Goal: Communication & Community: Answer question/provide support

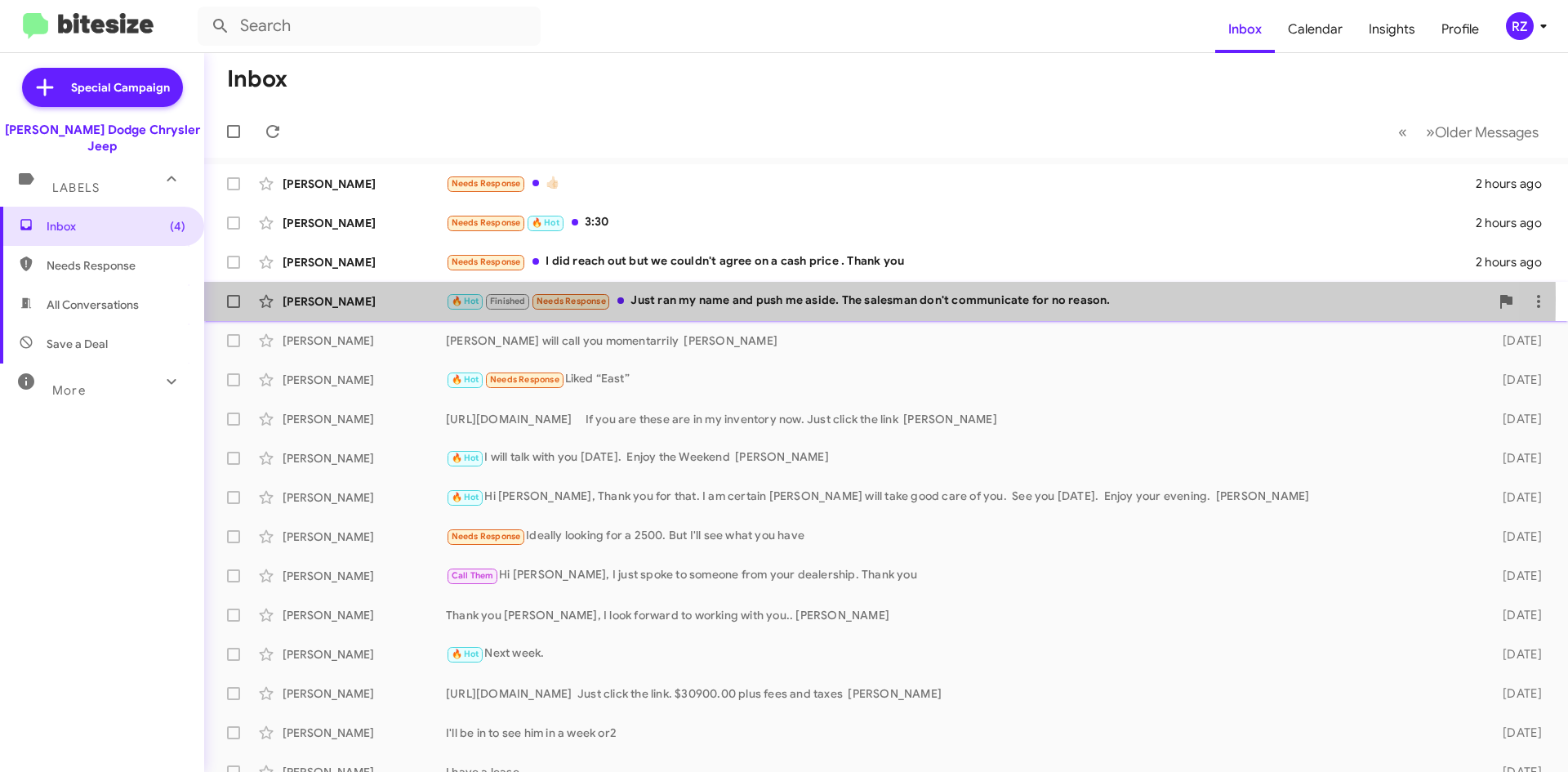
click at [708, 299] on div "🔥 Hot Finished Needs Response Just ran my name and push me aside. The salesman …" at bounding box center [967, 301] width 1044 height 18
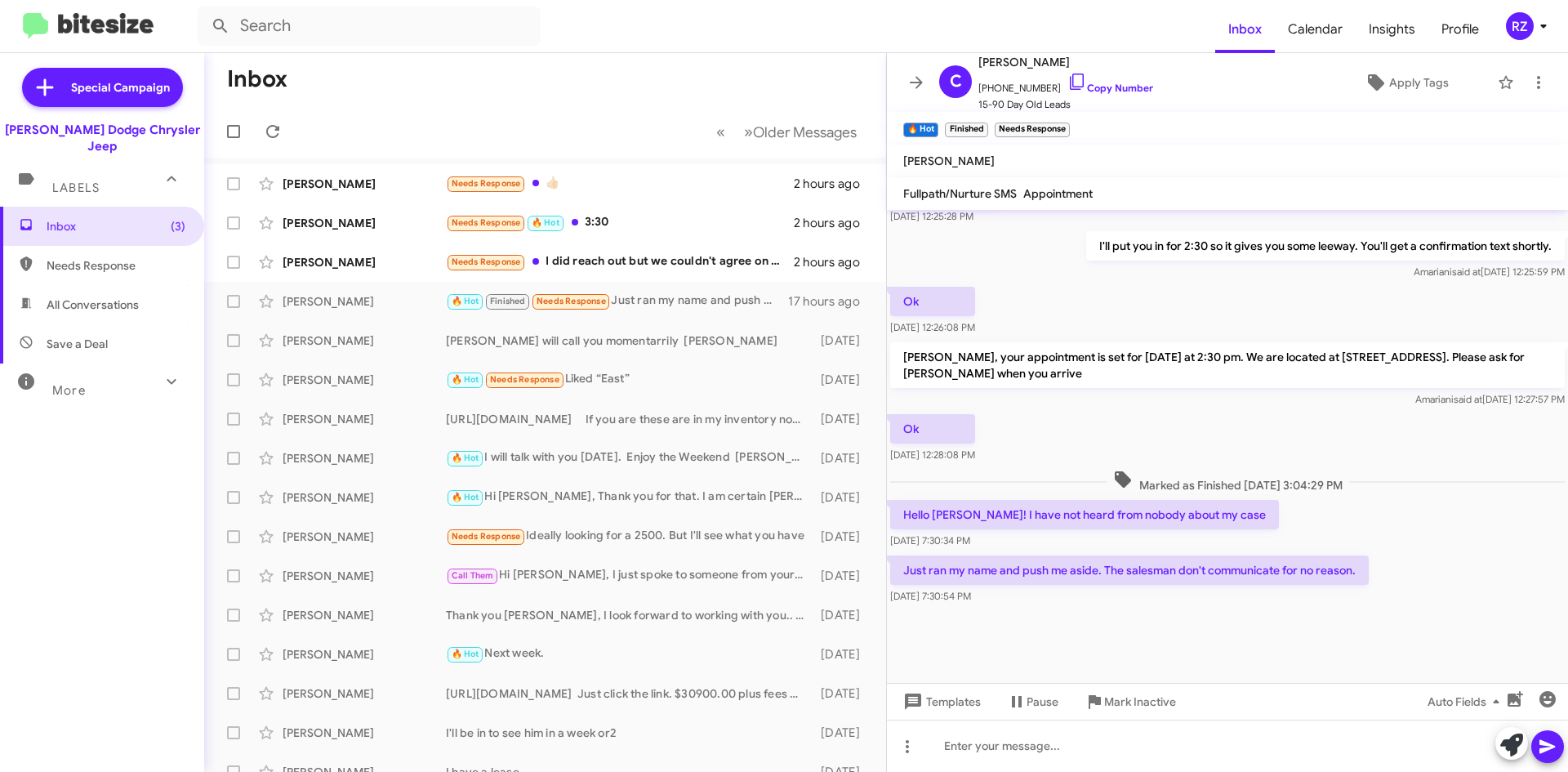
scroll to position [727, 0]
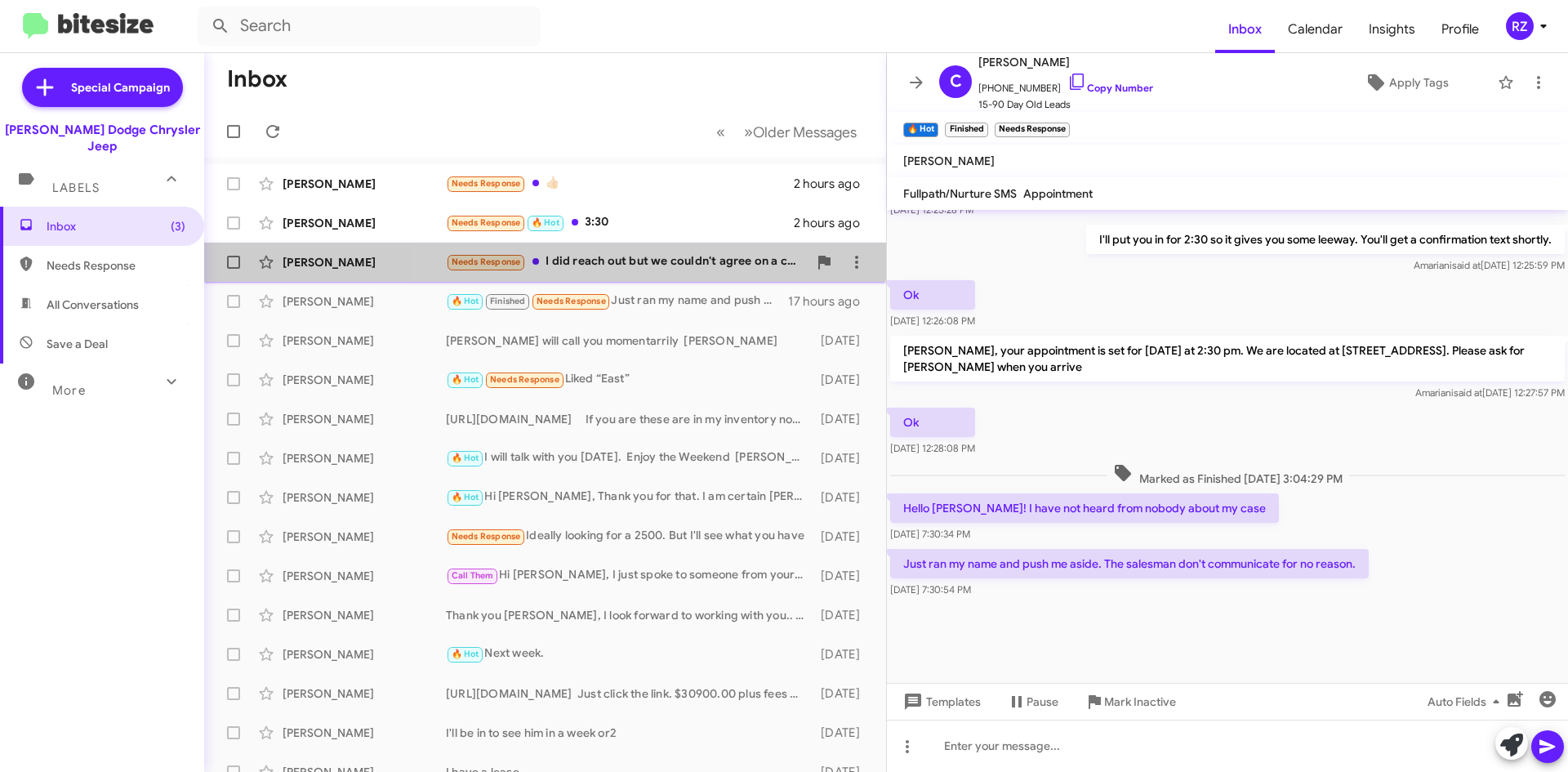
click at [710, 269] on div "Needs Response I did reach out but we couldn't agree on a cash price . Thank you" at bounding box center [626, 262] width 362 height 18
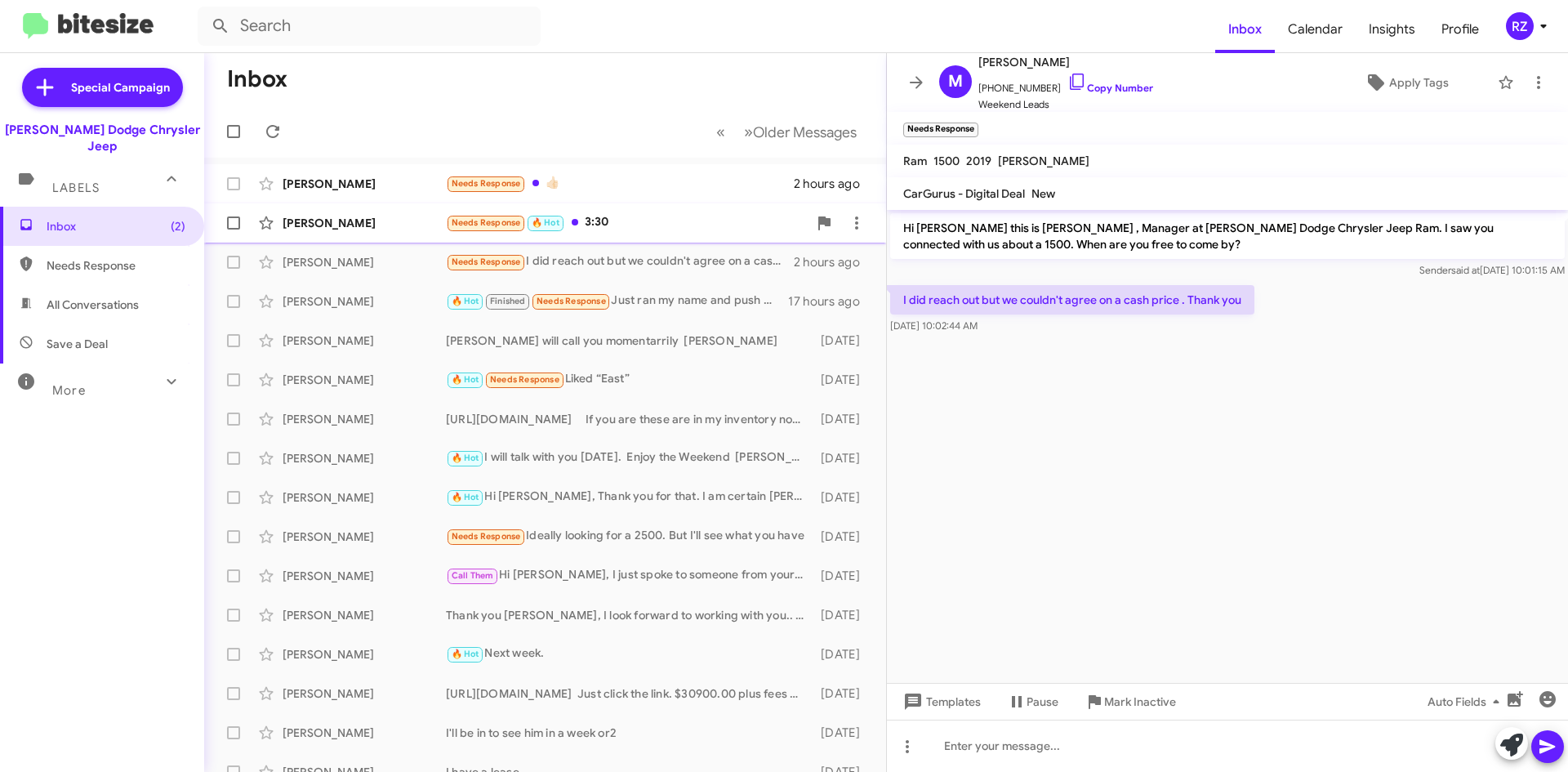
click at [678, 222] on div "Needs Response 🔥 Hot 3:30" at bounding box center [626, 222] width 362 height 18
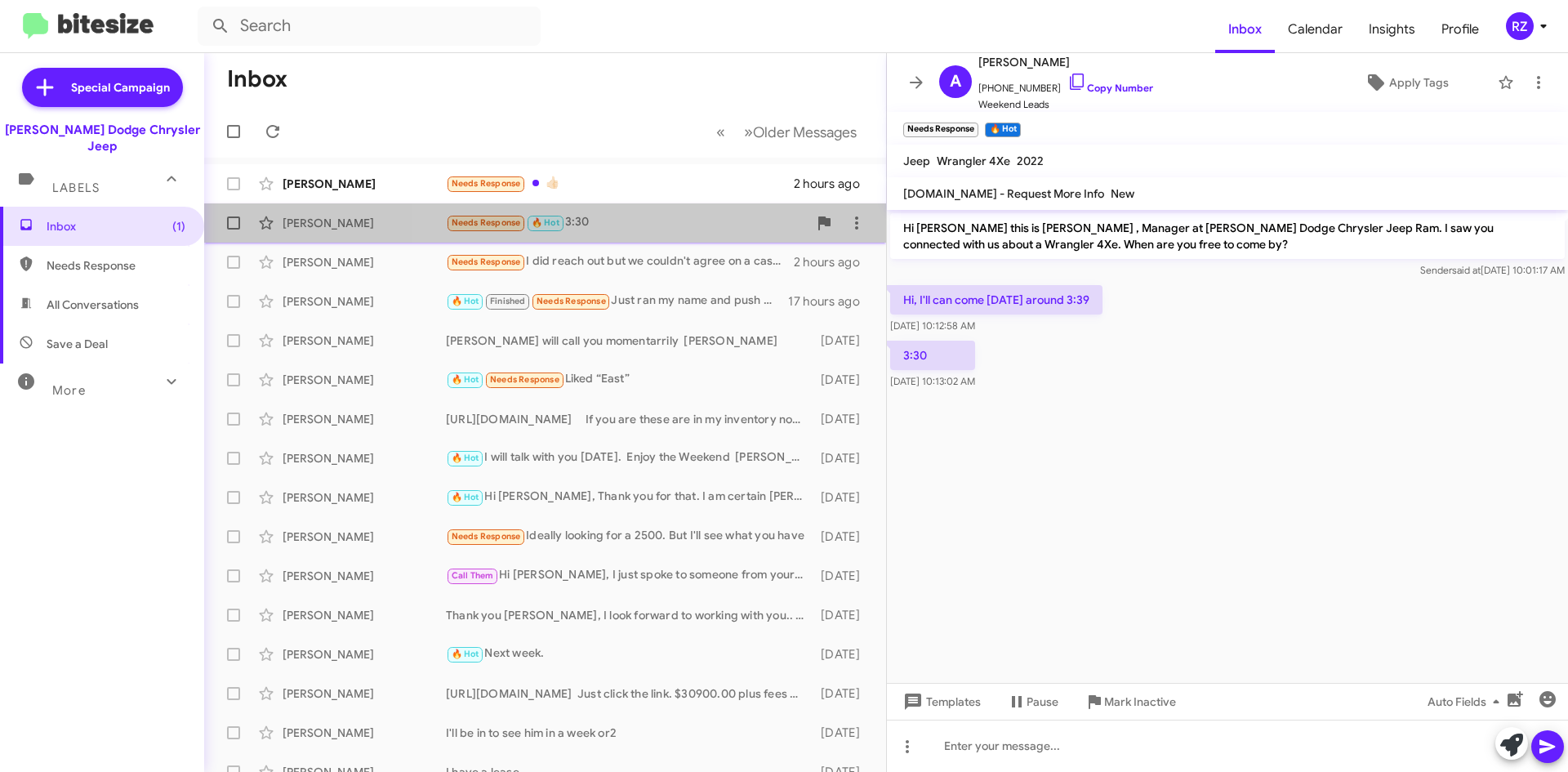
click at [718, 227] on div "Needs Response 🔥 Hot 3:30" at bounding box center [626, 222] width 362 height 18
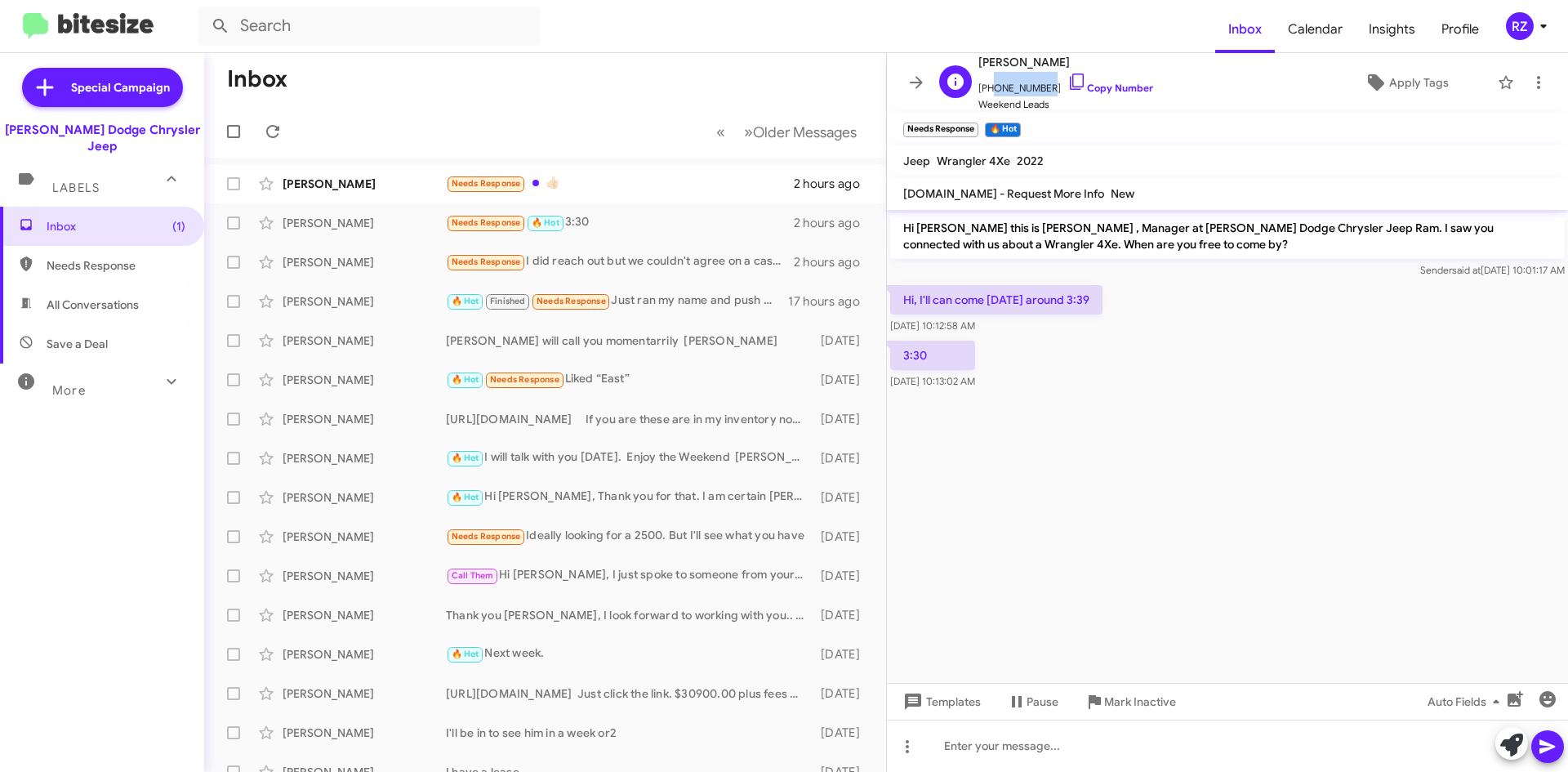
drag, startPoint x: 1042, startPoint y: 90, endPoint x: 990, endPoint y: 93, distance: 52.1
click at [990, 93] on span "[PHONE_NUMBER] Copy Number" at bounding box center [1066, 84] width 175 height 25
copy span "8623430302"
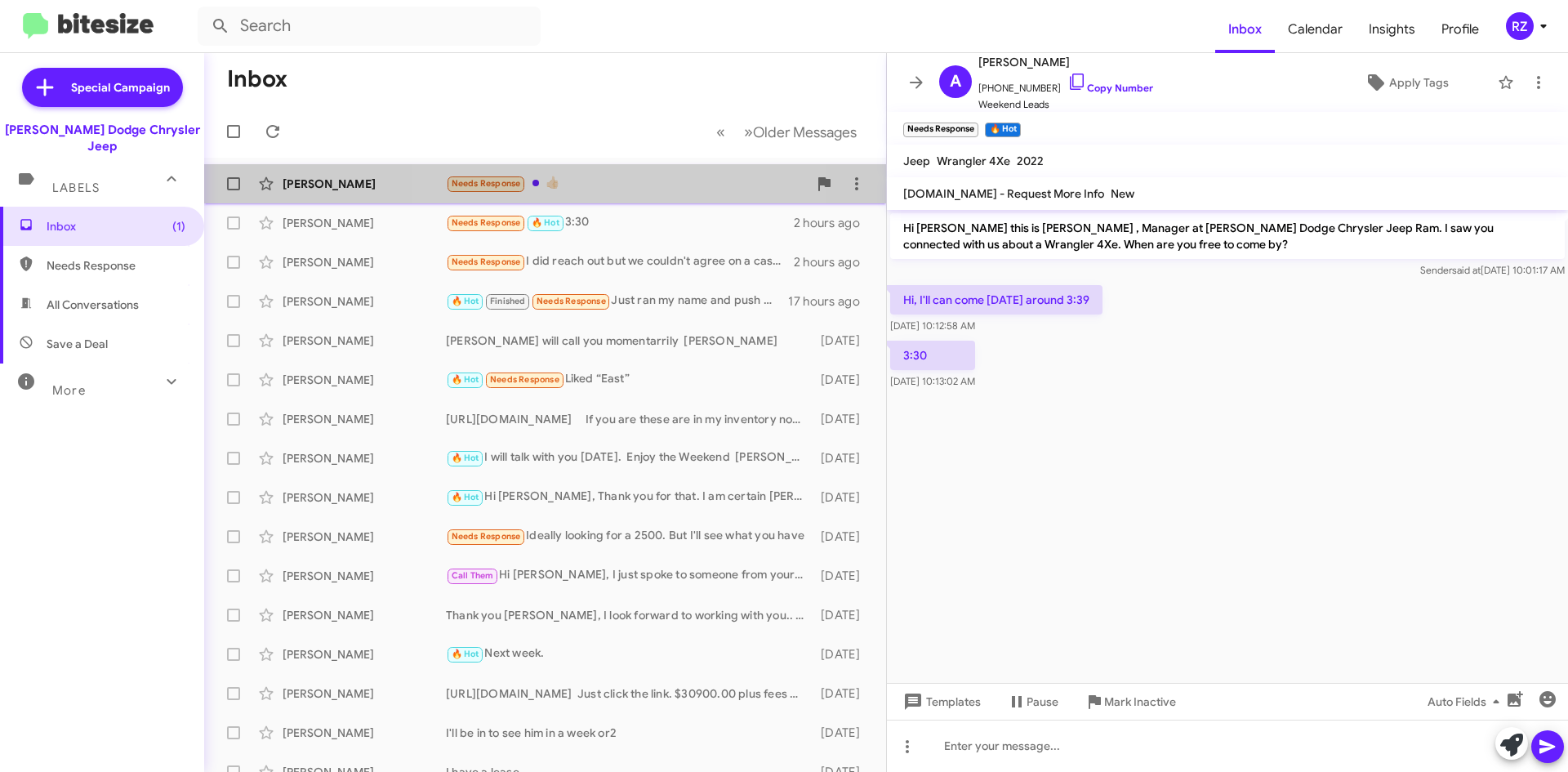
click at [592, 187] on div "Needs Response 👍🏻" at bounding box center [626, 183] width 362 height 18
